Goal: Navigation & Orientation: Find specific page/section

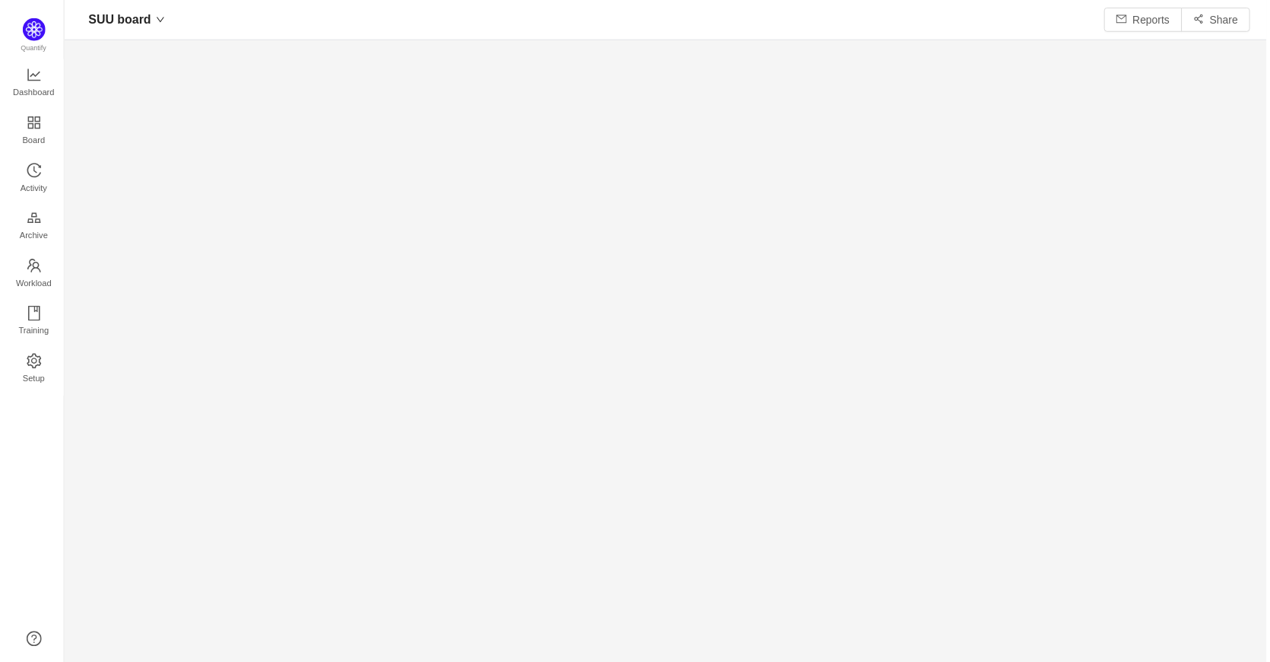
scroll to position [633, 1166]
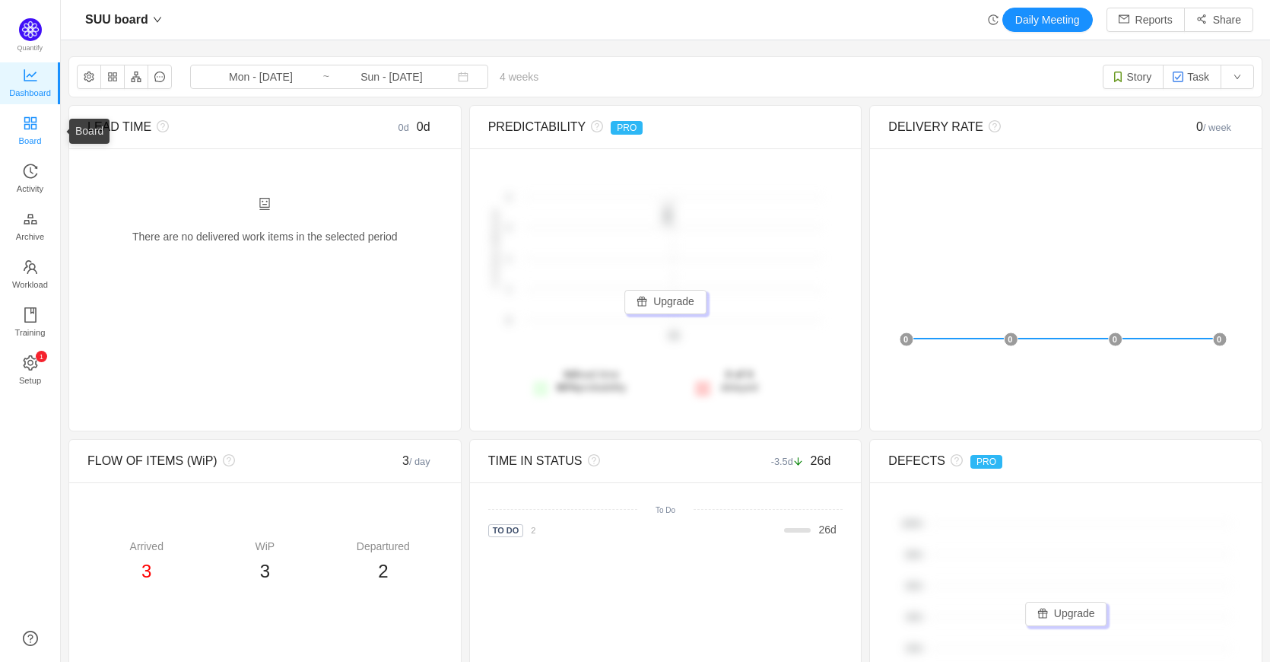
click at [33, 136] on span "Board" at bounding box center [30, 141] width 23 height 30
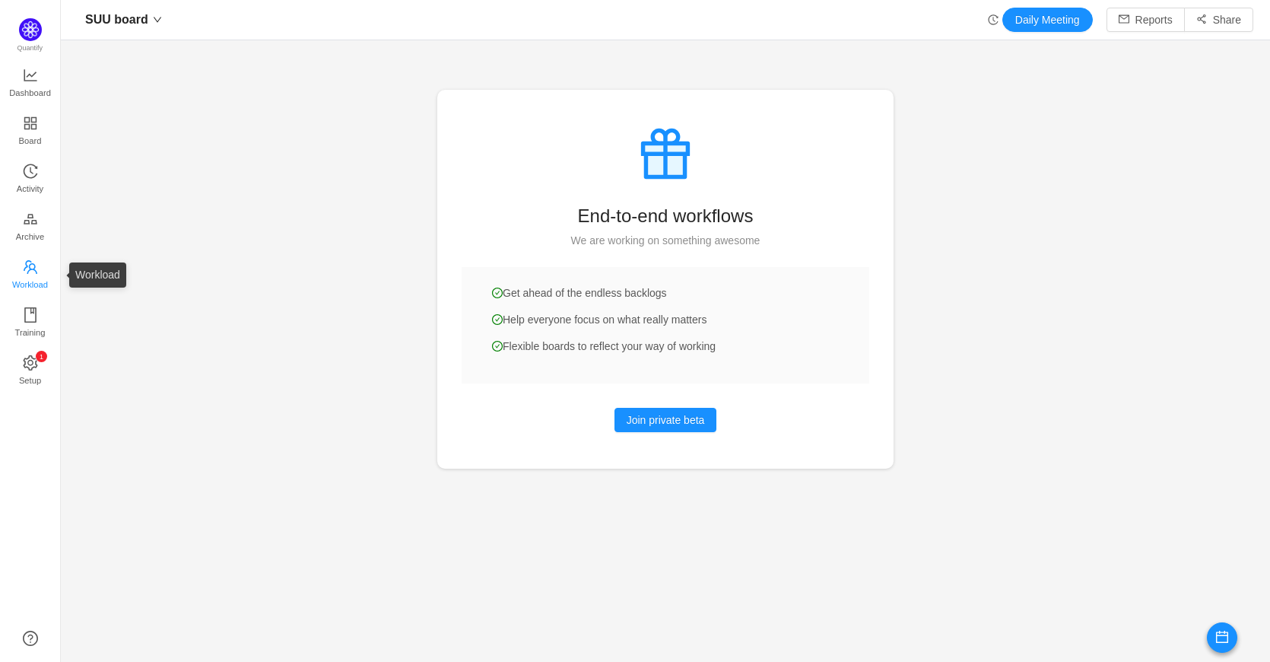
click at [29, 277] on span "Workload" at bounding box center [30, 284] width 36 height 30
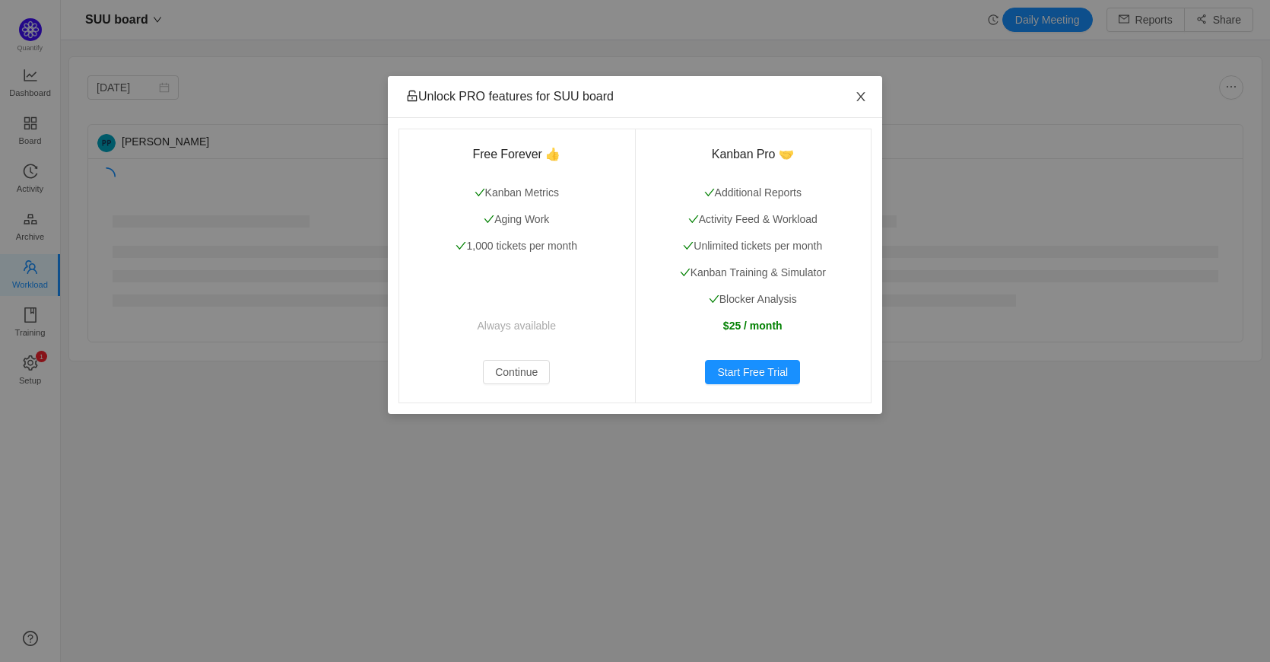
click at [864, 97] on icon "icon: close" at bounding box center [861, 97] width 12 height 12
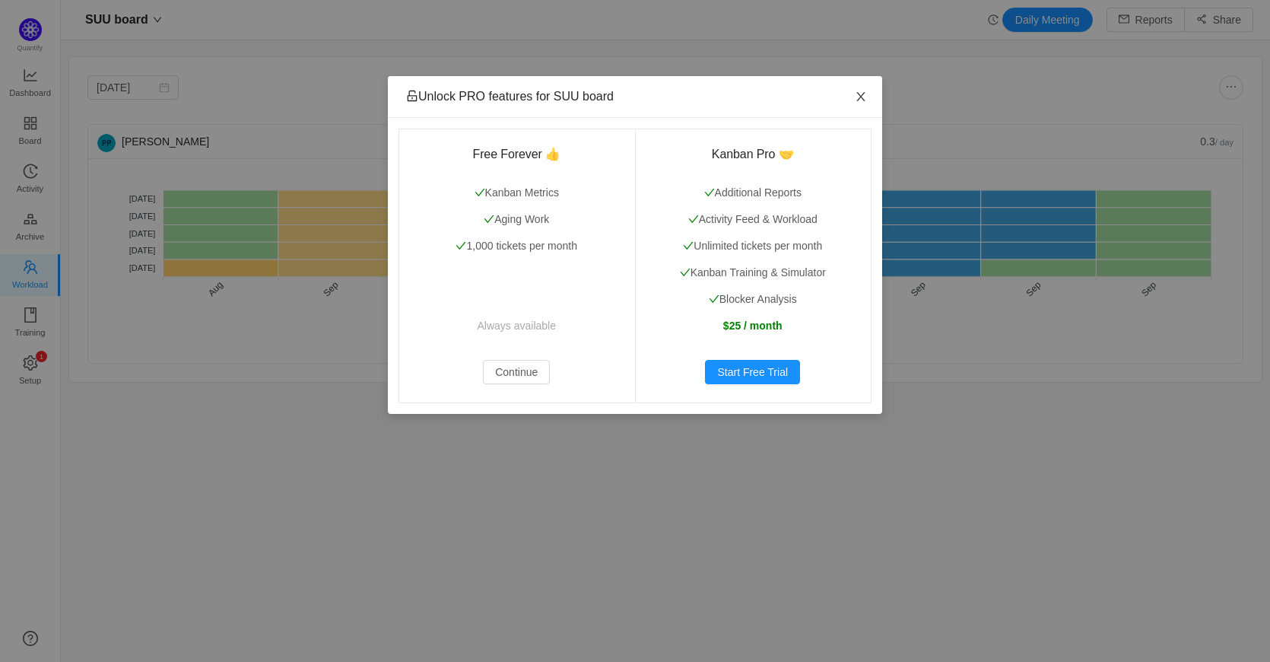
click at [862, 103] on icon "icon: close" at bounding box center [861, 97] width 12 height 12
click at [866, 94] on icon "icon: close" at bounding box center [861, 97] width 12 height 12
click at [108, 14] on div "Unlock PRO features for SUU board Free Forever 👍 Kanban Metrics Aging Work 1,00…" at bounding box center [635, 331] width 1270 height 662
click at [853, 105] on span "Close" at bounding box center [861, 97] width 43 height 43
click at [524, 367] on button "Continue" at bounding box center [516, 372] width 67 height 24
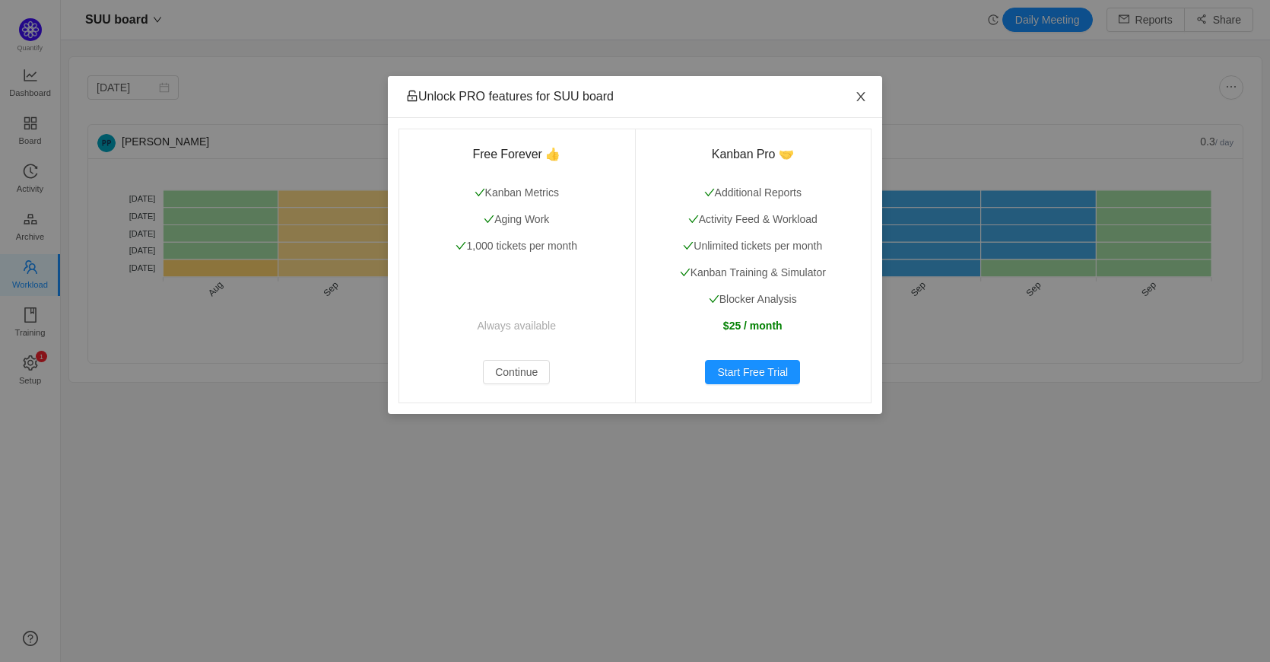
click at [866, 93] on icon "icon: close" at bounding box center [861, 97] width 12 height 12
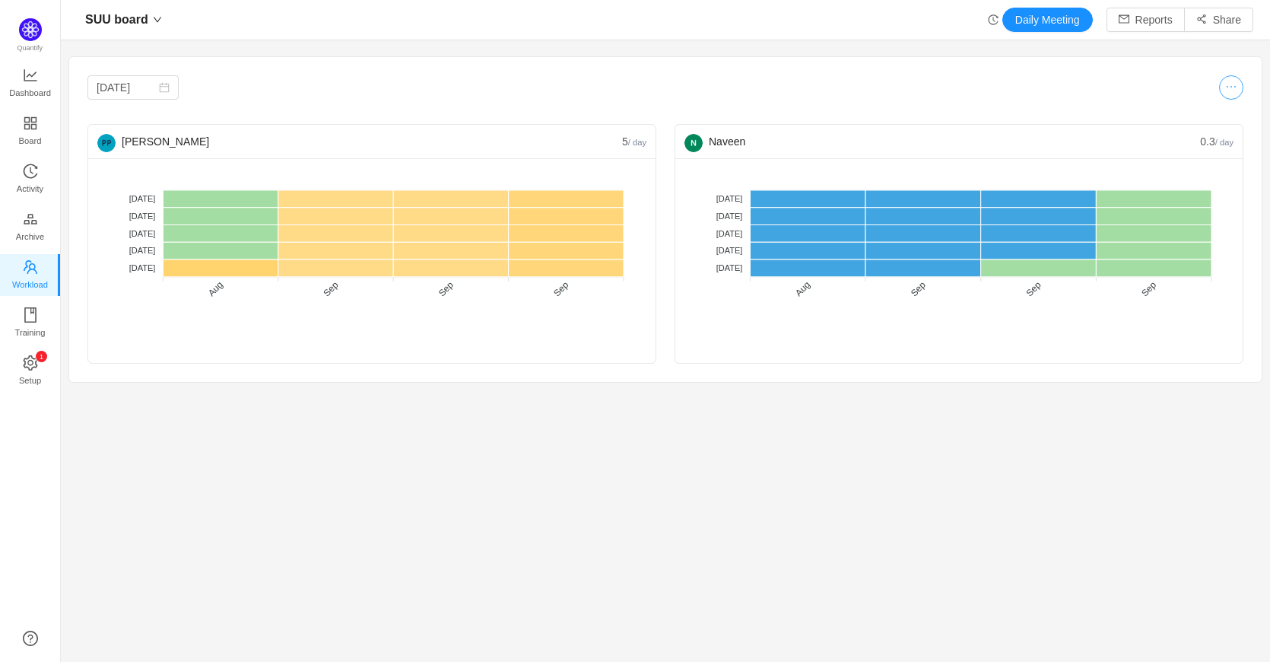
click at [1219, 90] on button "button" at bounding box center [1231, 87] width 24 height 24
